Goal: Task Accomplishment & Management: Complete application form

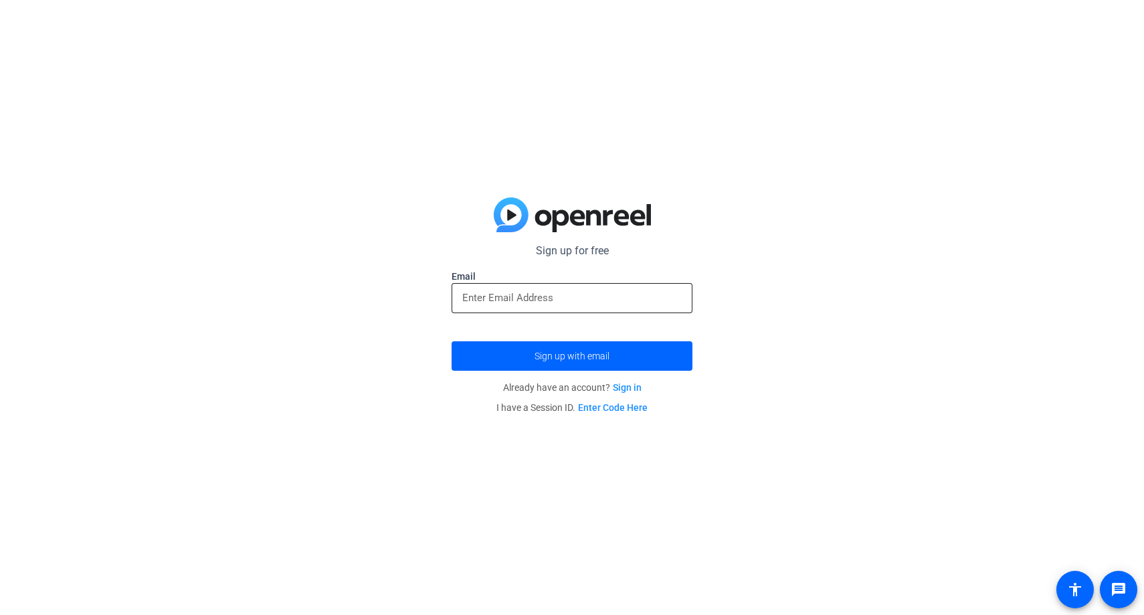
click at [577, 292] on input "email" at bounding box center [572, 298] width 220 height 16
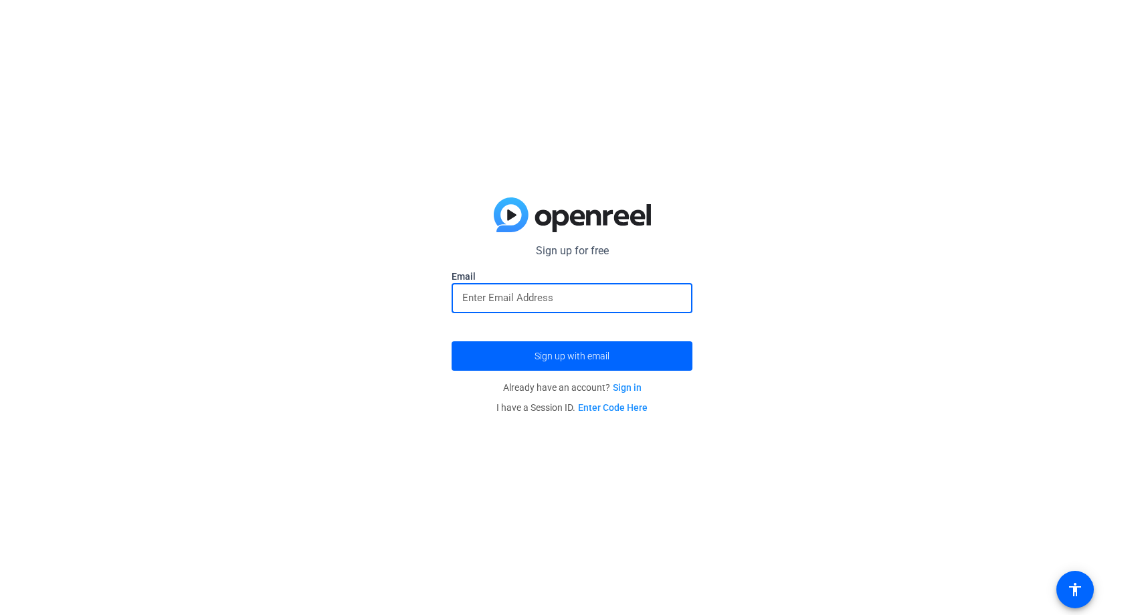
click at [577, 292] on input "email" at bounding box center [572, 298] width 220 height 16
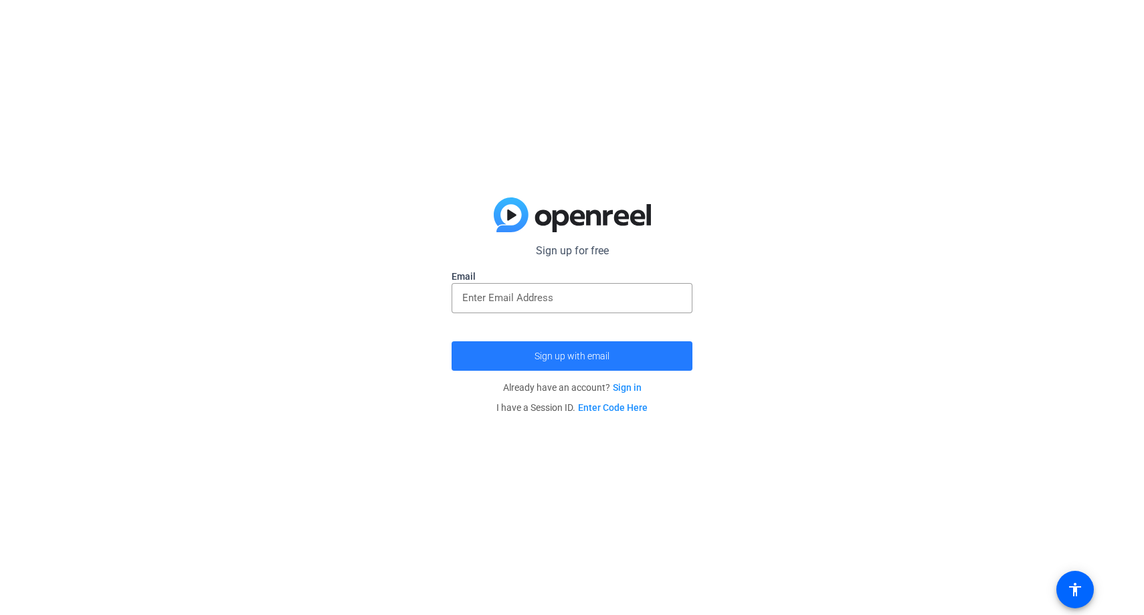
click at [600, 356] on span "Sign up with email" at bounding box center [572, 356] width 75 height 0
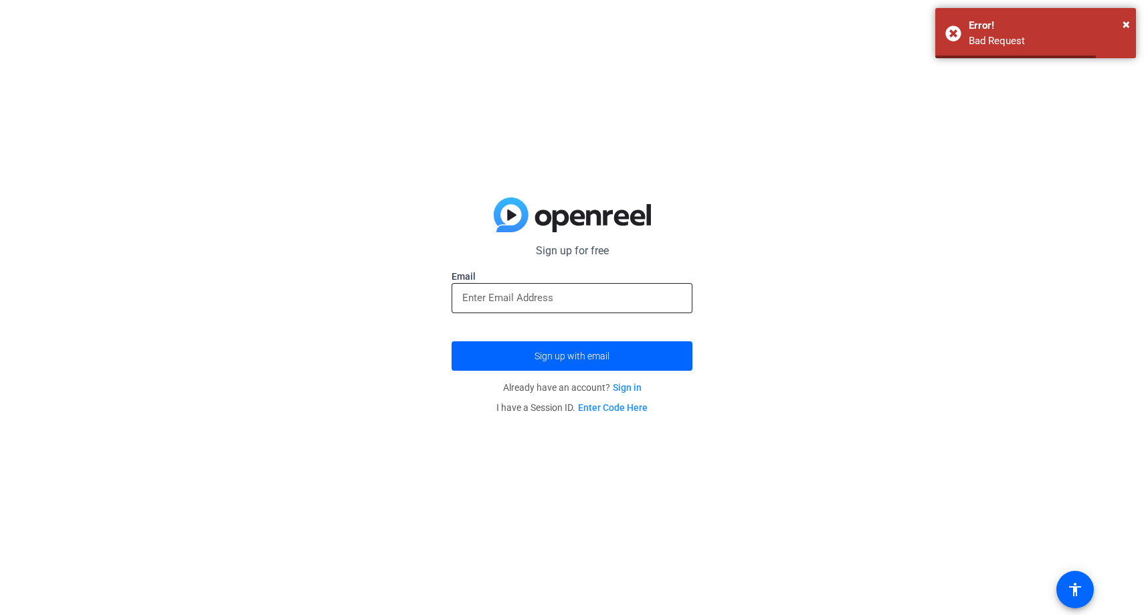
click at [614, 305] on input "email" at bounding box center [572, 298] width 220 height 16
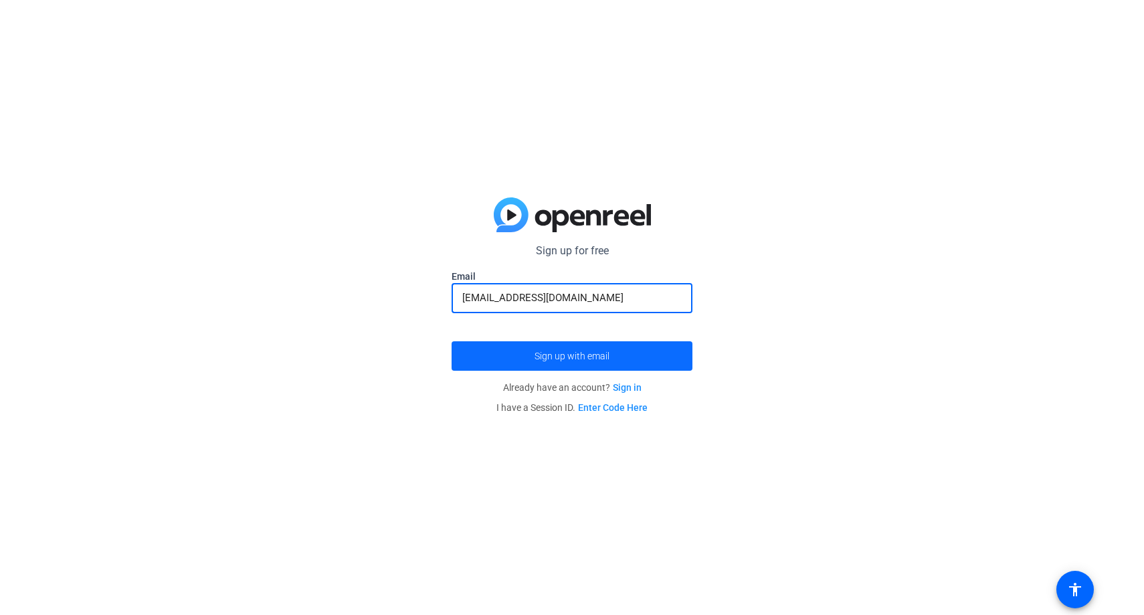
type input "[EMAIL_ADDRESS][DOMAIN_NAME]"
click at [535, 362] on span "submit" at bounding box center [572, 356] width 241 height 32
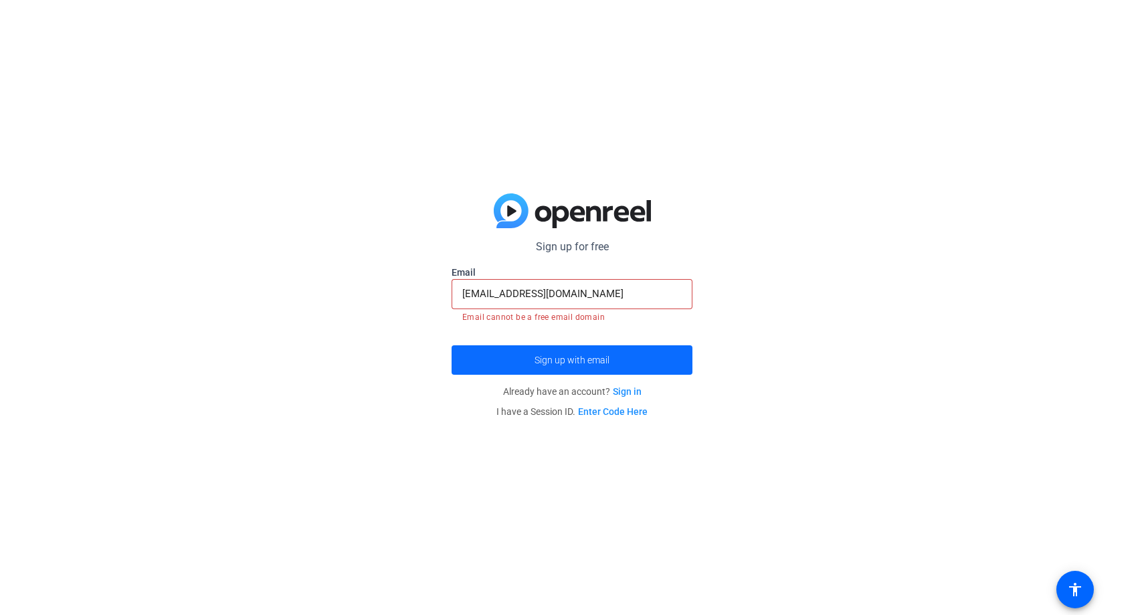
click at [535, 360] on span "Sign up with email" at bounding box center [572, 360] width 75 height 0
drag, startPoint x: 487, startPoint y: 317, endPoint x: 648, endPoint y: 317, distance: 162.0
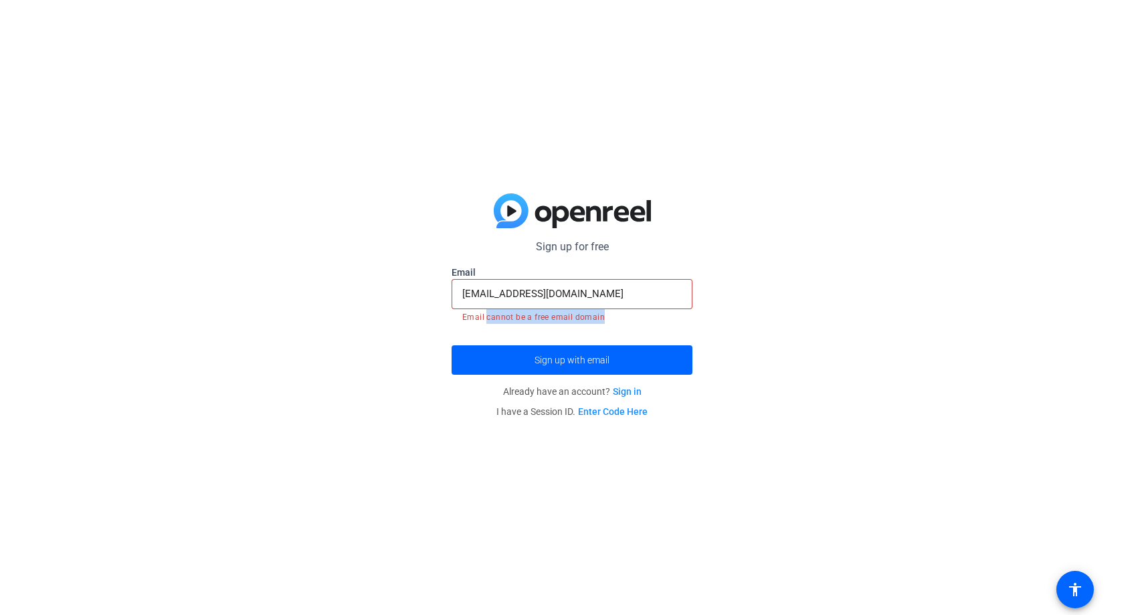
click at [648, 317] on mat-error "Email cannot be a free email domain" at bounding box center [572, 316] width 220 height 15
click at [614, 316] on mat-error "Email cannot be a free email domain" at bounding box center [572, 316] width 220 height 15
